Goal: Task Accomplishment & Management: Complete application form

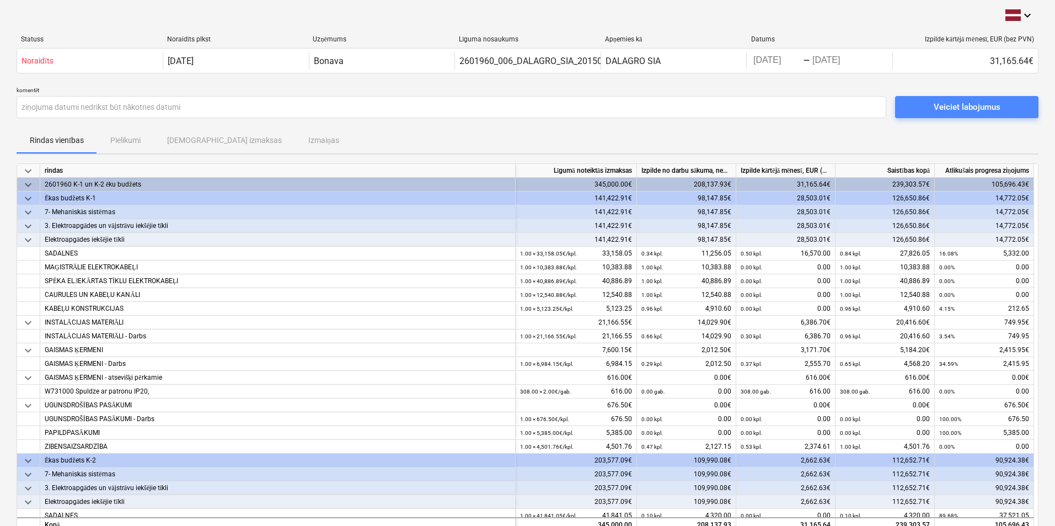
click at [977, 111] on div "Veiciet labojumus" at bounding box center [967, 107] width 67 height 14
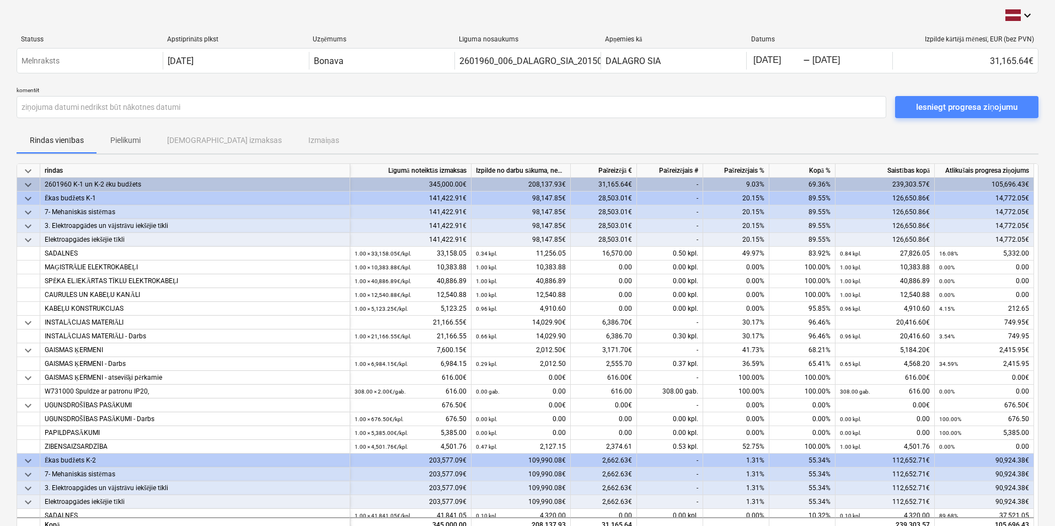
click at [991, 110] on div "Iesniegt progresa ziņojumu" at bounding box center [967, 107] width 102 height 14
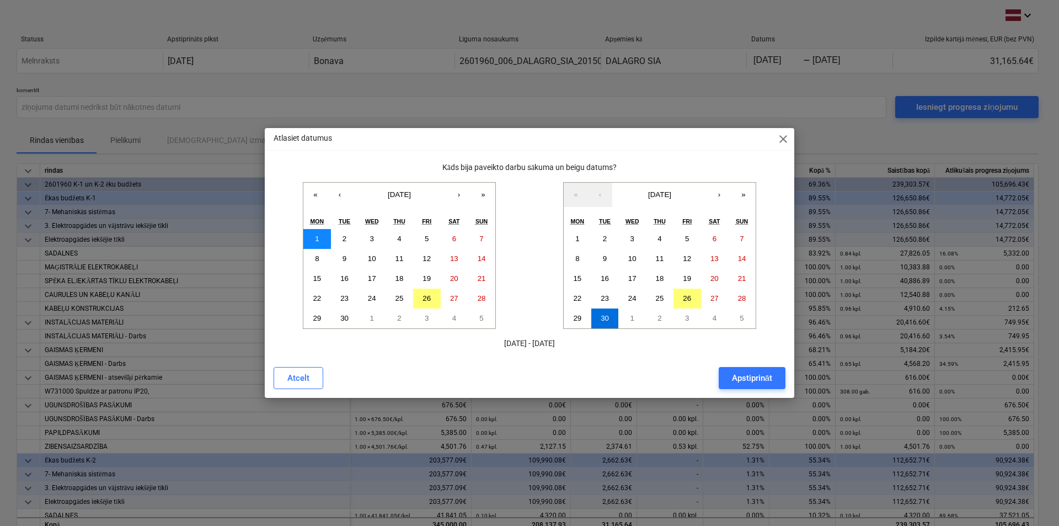
click at [321, 242] on button "1" at bounding box center [317, 239] width 28 height 20
click at [690, 297] on abbr "26" at bounding box center [687, 298] width 8 height 8
click at [768, 382] on div "Apstiprināt" at bounding box center [752, 378] width 40 height 14
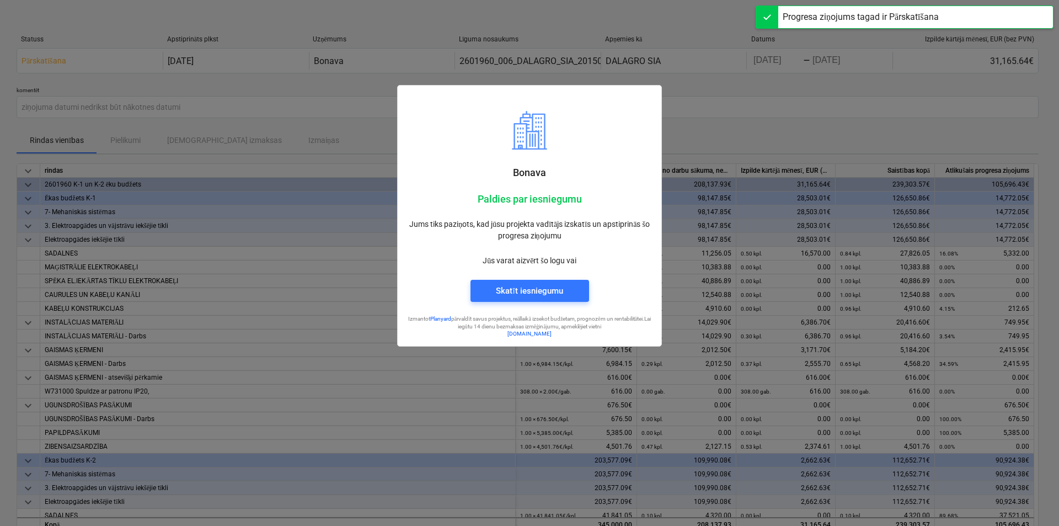
click at [855, 128] on div at bounding box center [529, 263] width 1059 height 526
click at [531, 283] on button "Skatīt iesniegumu" at bounding box center [530, 291] width 119 height 22
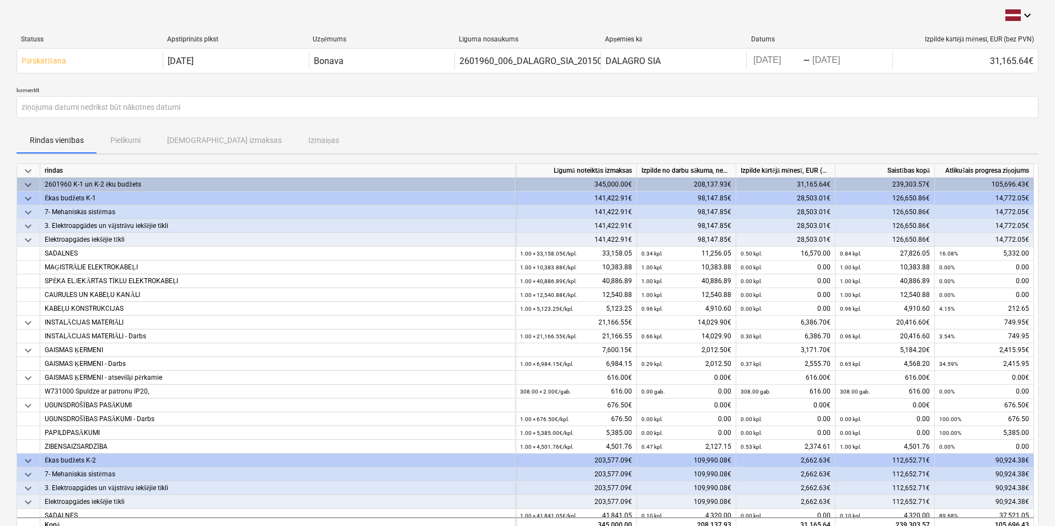
click at [131, 138] on div "Rindas vienības Pielikumi Apstiprinātas izmaksas Izmaiņas" at bounding box center [528, 140] width 1022 height 26
click at [228, 140] on div "Rindas vienības Pielikumi Apstiprinātas izmaksas Izmaiņas" at bounding box center [528, 140] width 1022 height 26
click at [108, 140] on div "Rindas vienības Pielikumi Apstiprinātas izmaksas Izmaiņas" at bounding box center [528, 140] width 1022 height 26
click at [119, 140] on div "Rindas vienības Pielikumi Apstiprinātas izmaksas Izmaiņas" at bounding box center [528, 140] width 1022 height 26
click at [193, 136] on div "Rindas vienības Pielikumi Apstiprinātas izmaksas Izmaiņas" at bounding box center [528, 140] width 1022 height 26
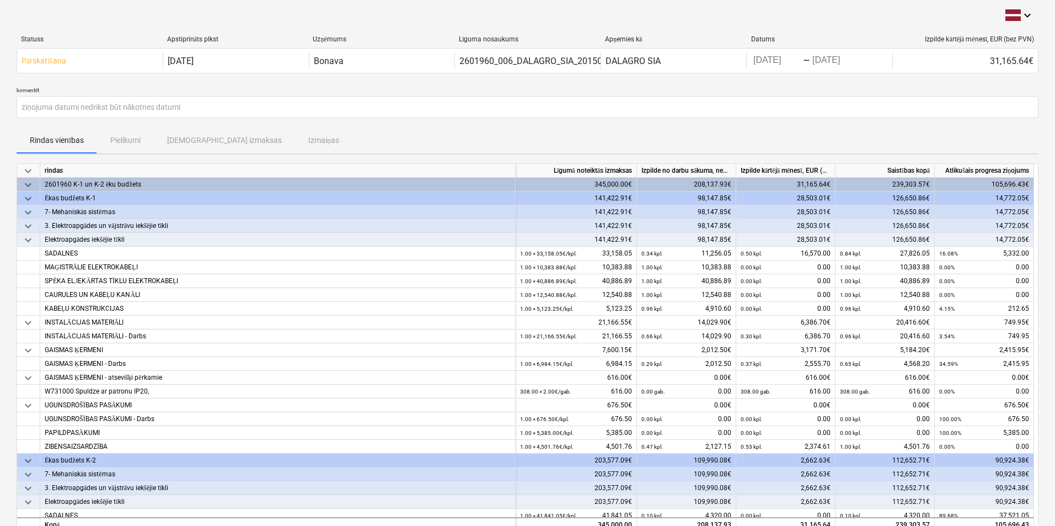
click at [107, 137] on div "Rindas vienības Pielikumi Apstiprinātas izmaksas Izmaiņas" at bounding box center [528, 140] width 1022 height 26
click at [110, 137] on div "Rindas vienības Pielikumi Apstiprinātas izmaksas Izmaiņas" at bounding box center [528, 140] width 1022 height 26
click at [113, 138] on div "Rindas vienības Pielikumi Apstiprinātas izmaksas Izmaiņas" at bounding box center [528, 140] width 1022 height 26
